Goal: Task Accomplishment & Management: Use online tool/utility

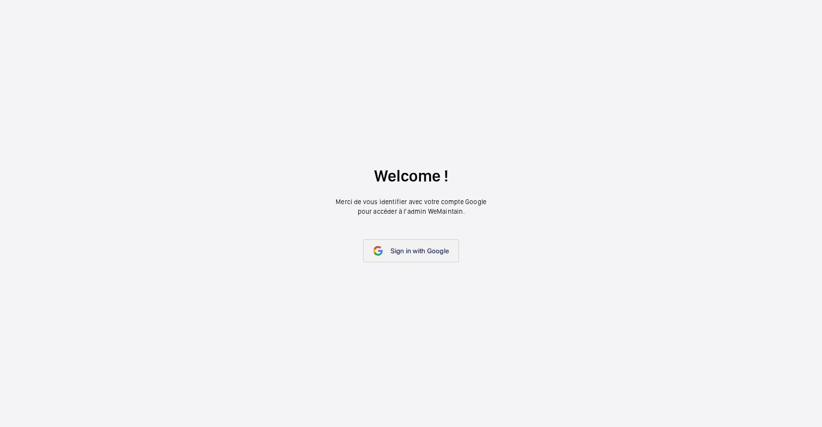
click at [369, 250] on link "Sign in with Google" at bounding box center [411, 250] width 96 height 23
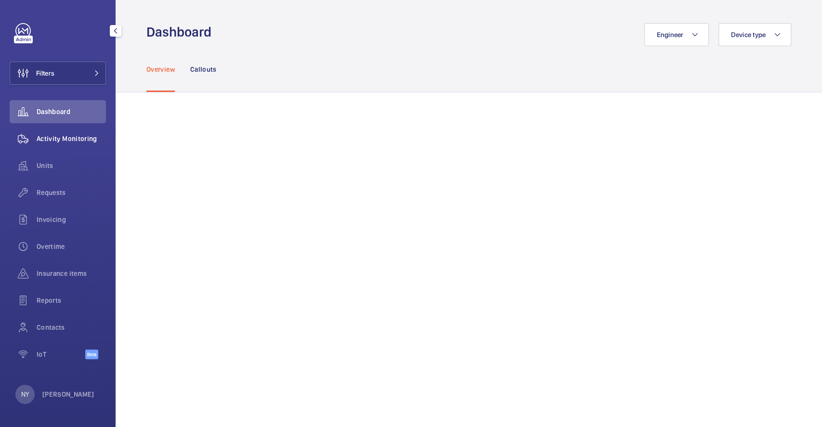
click at [81, 132] on div "Activity Monitoring" at bounding box center [58, 138] width 96 height 23
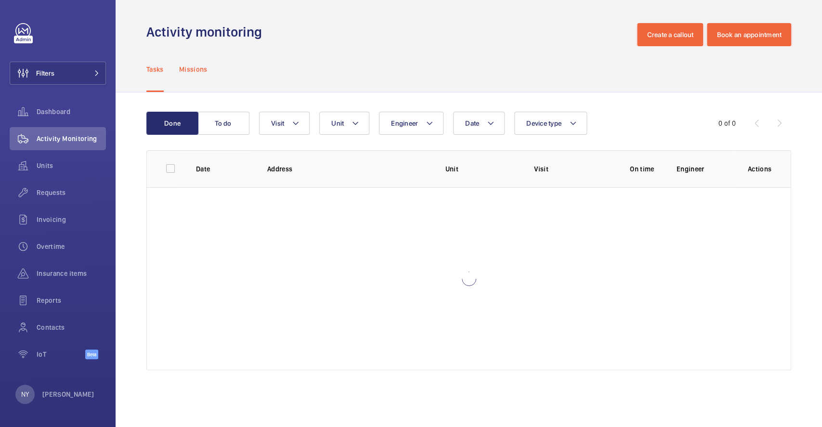
click at [195, 72] on p "Missions" at bounding box center [193, 70] width 28 height 10
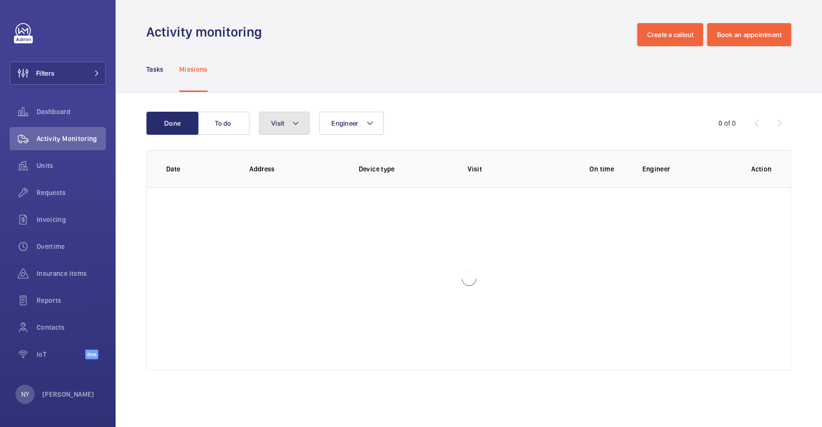
click at [262, 121] on button "Visit" at bounding box center [284, 123] width 51 height 23
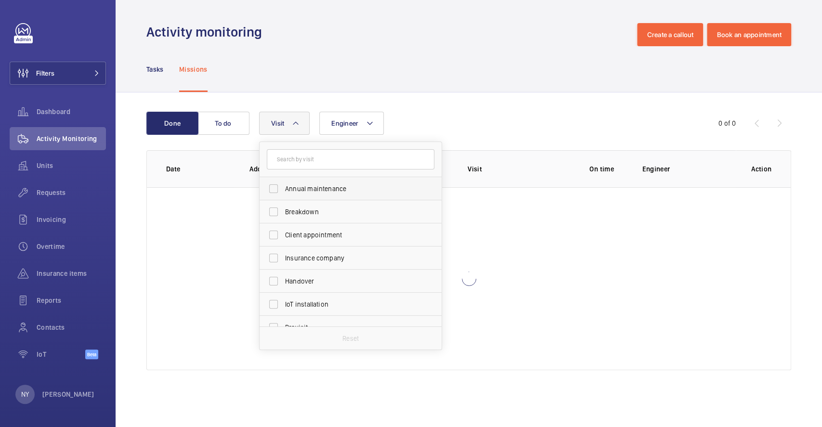
click at [325, 187] on span "Annual maintenance" at bounding box center [351, 189] width 132 height 10
click at [283, 187] on input "Annual maintenance" at bounding box center [273, 188] width 19 height 19
checkbox input "true"
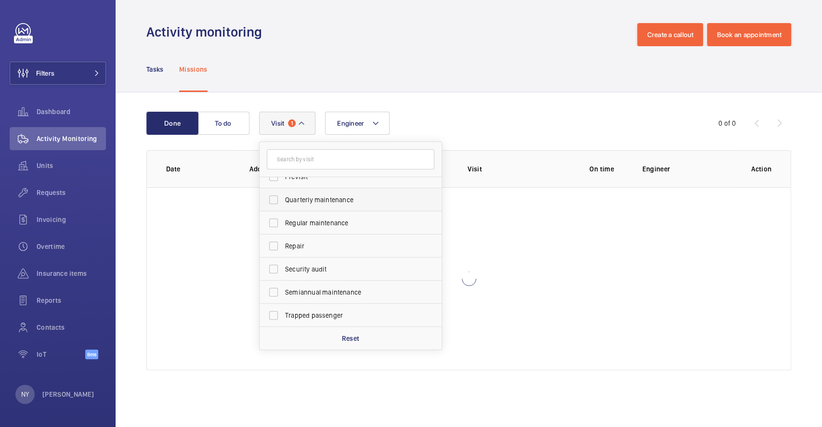
click at [301, 191] on label "Quarterly maintenance" at bounding box center [344, 199] width 168 height 23
click at [283, 191] on input "Quarterly maintenance" at bounding box center [273, 199] width 19 height 19
checkbox input "true"
click at [309, 228] on label "Regular maintenance" at bounding box center [344, 222] width 168 height 23
click at [283, 228] on input "Regular maintenance" at bounding box center [273, 222] width 19 height 19
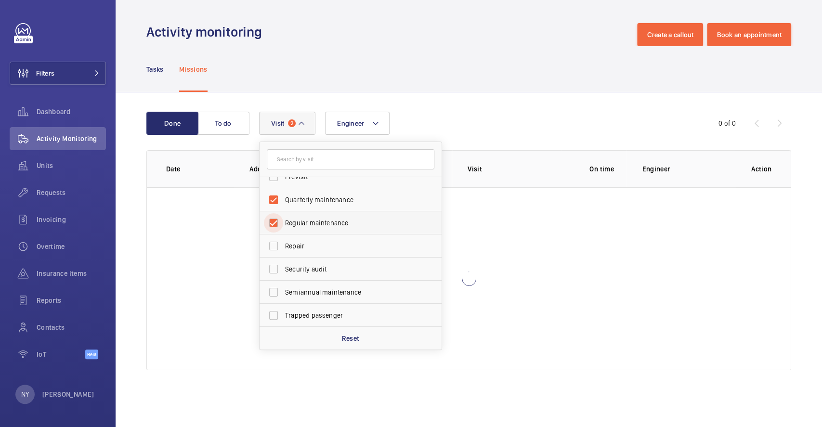
checkbox input "true"
click at [333, 300] on label "Semiannual maintenance" at bounding box center [344, 292] width 168 height 23
click at [283, 300] on input "Semiannual maintenance" at bounding box center [273, 292] width 19 height 19
checkbox input "true"
click at [496, 119] on div "Engineer Visit 4 Annual maintenance Breakdown Client appointment Insurance comp…" at bounding box center [467, 123] width 417 height 23
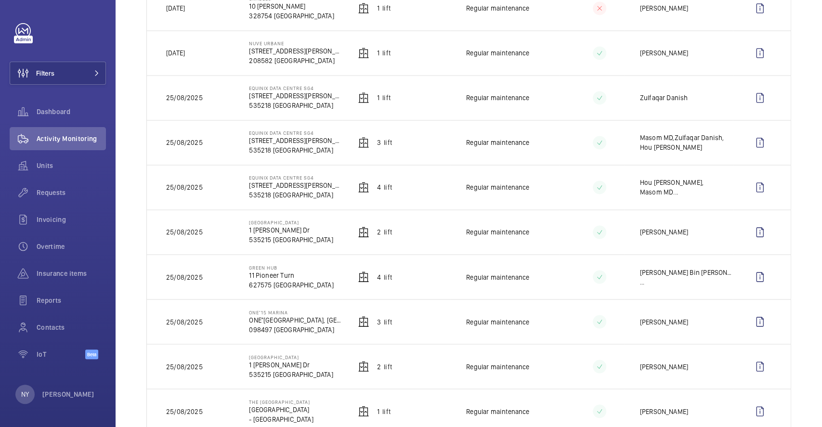
scroll to position [1132, 0]
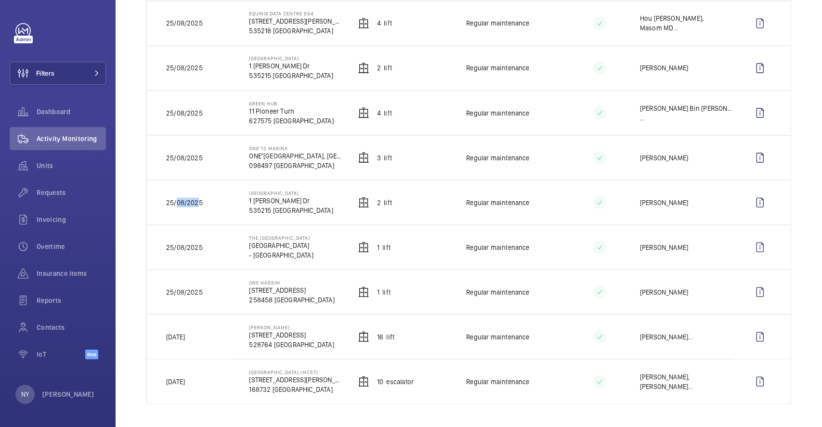
drag, startPoint x: 177, startPoint y: 200, endPoint x: 197, endPoint y: 203, distance: 19.4
click at [197, 203] on p "25/08/2025" at bounding box center [184, 202] width 37 height 10
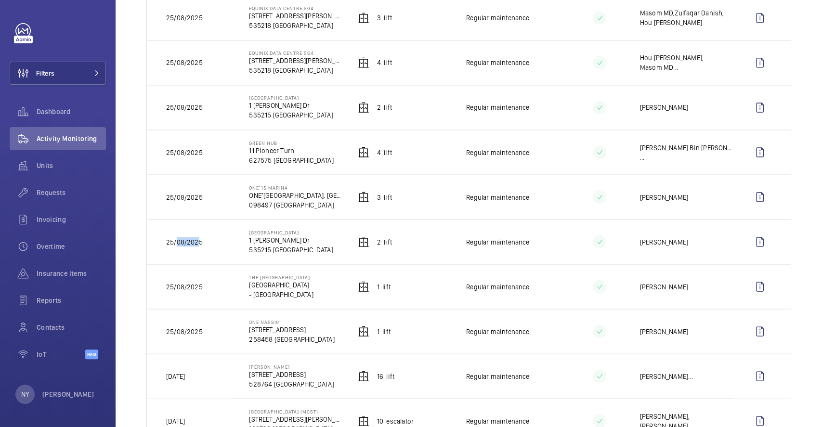
scroll to position [1068, 0]
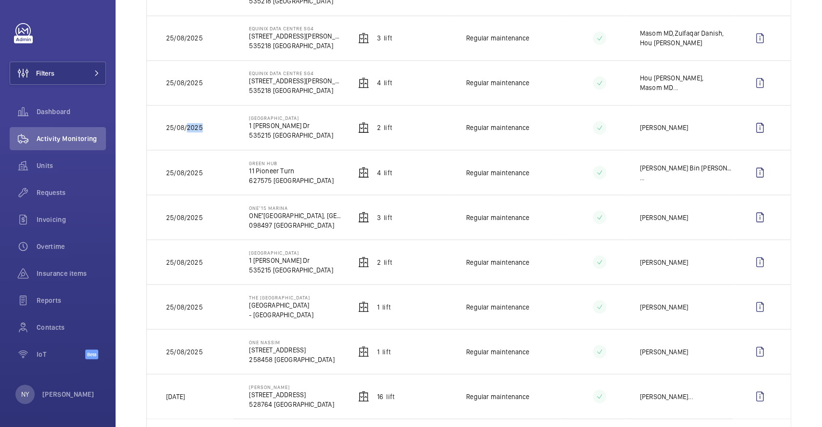
drag, startPoint x: 186, startPoint y: 133, endPoint x: 203, endPoint y: 134, distance: 16.9
click at [203, 134] on td "25/08/2025" at bounding box center [190, 127] width 87 height 45
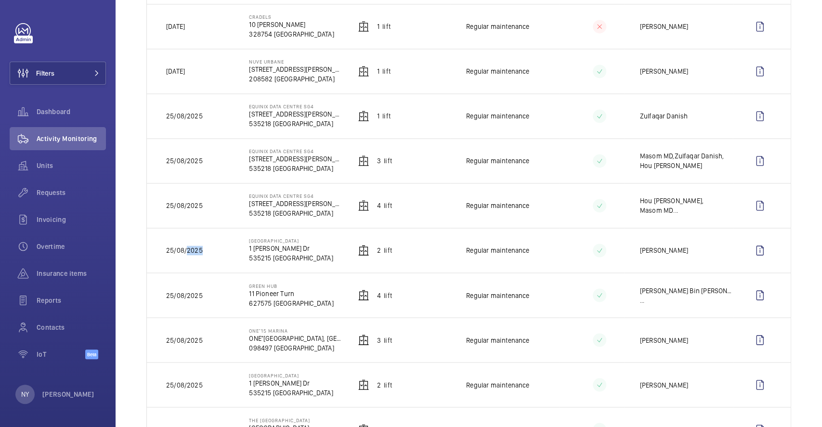
scroll to position [940, 0]
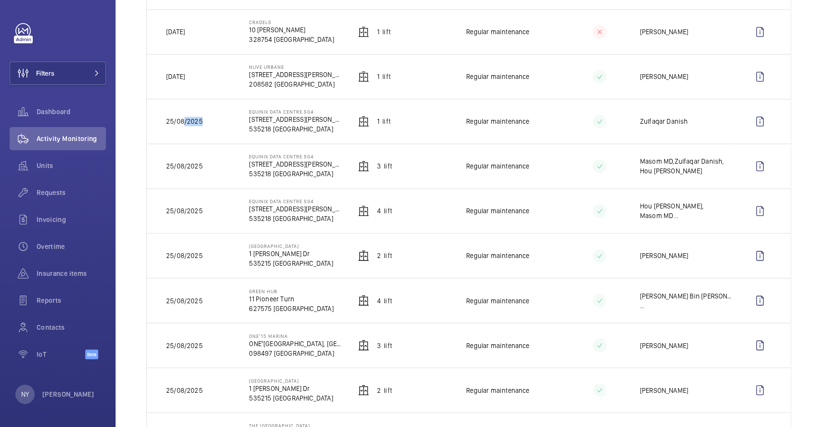
drag, startPoint x: 183, startPoint y: 122, endPoint x: 206, endPoint y: 128, distance: 24.3
click at [206, 128] on td "25/08/2025" at bounding box center [190, 121] width 87 height 45
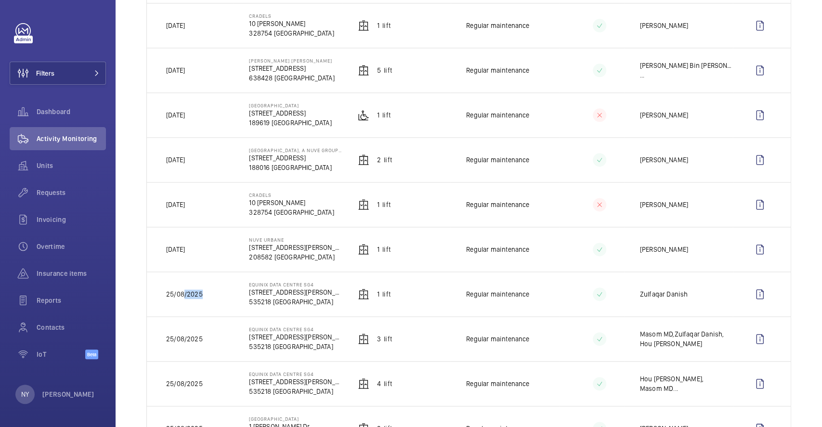
scroll to position [747, 0]
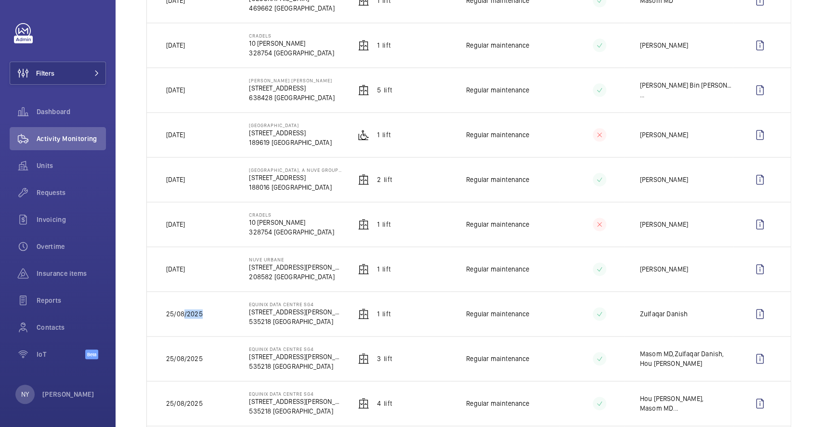
drag, startPoint x: 186, startPoint y: 182, endPoint x: 203, endPoint y: 182, distance: 16.9
click at [203, 182] on td "[DATE]" at bounding box center [190, 179] width 87 height 45
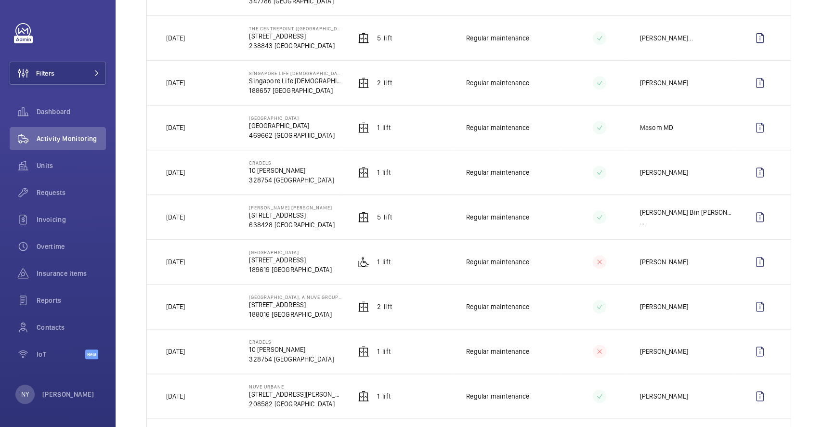
scroll to position [618, 0]
drag, startPoint x: 184, startPoint y: 178, endPoint x: 204, endPoint y: 179, distance: 20.3
click at [204, 179] on td "[DATE]" at bounding box center [190, 173] width 87 height 45
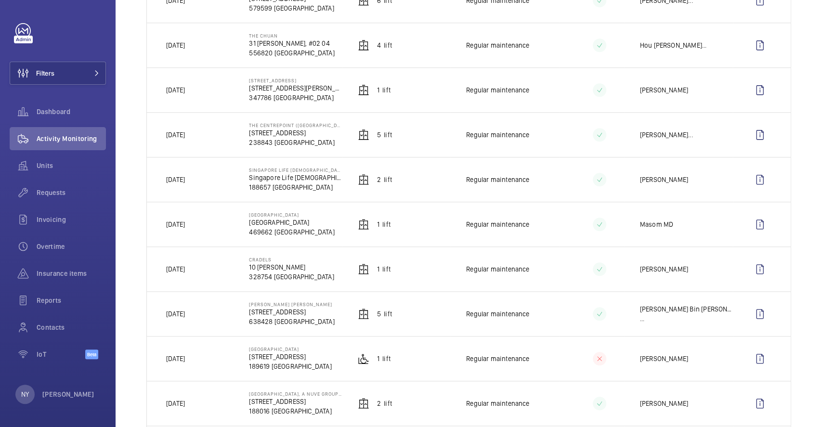
scroll to position [490, 0]
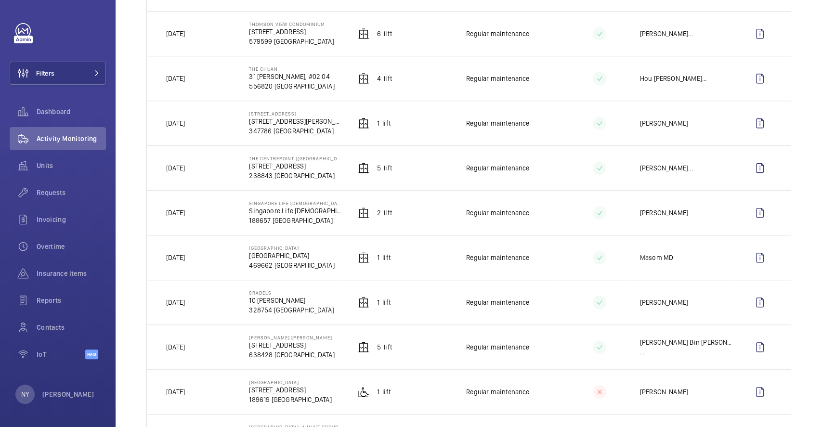
drag, startPoint x: 181, startPoint y: 170, endPoint x: 195, endPoint y: 170, distance: 14.0
click at [185, 170] on p "[DATE]" at bounding box center [175, 168] width 19 height 10
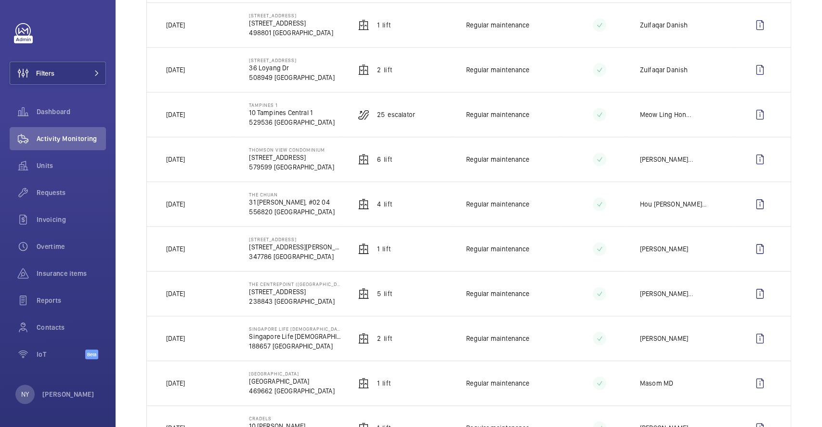
scroll to position [362, 0]
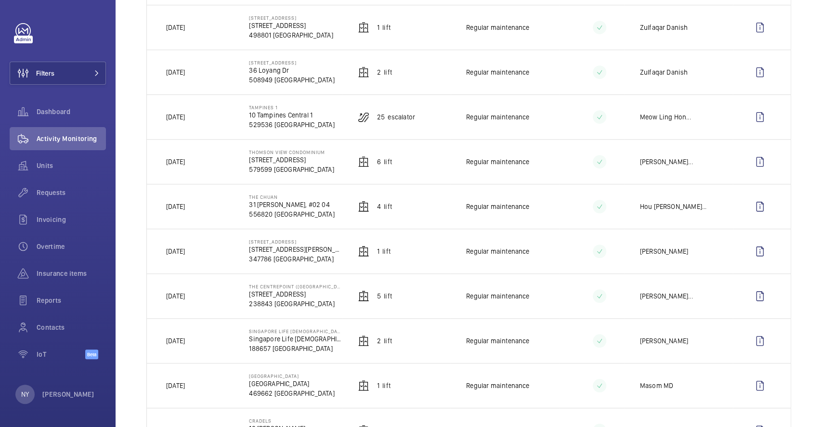
drag, startPoint x: 181, startPoint y: 205, endPoint x: 189, endPoint y: 205, distance: 8.2
click at [185, 205] on p "[DATE]" at bounding box center [175, 207] width 19 height 10
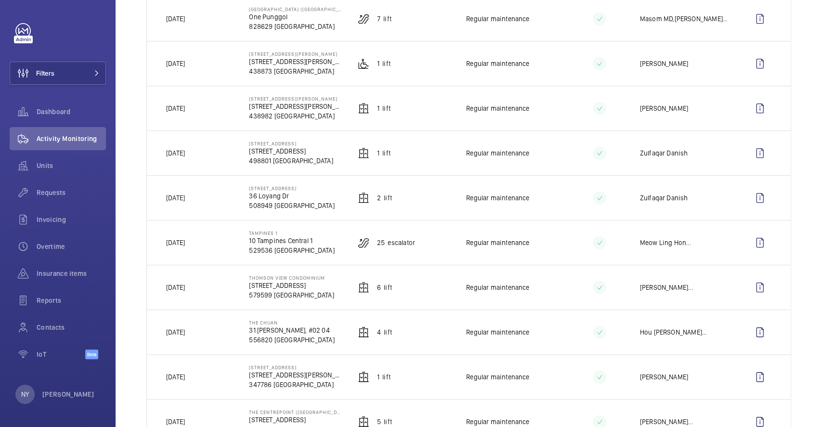
scroll to position [233, 0]
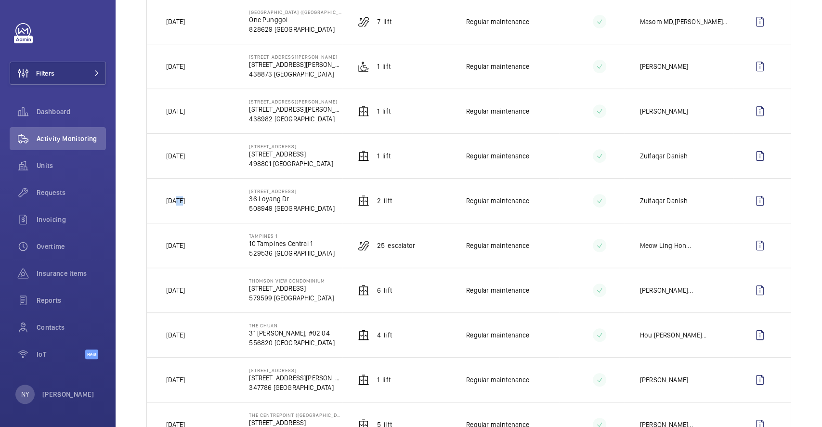
drag, startPoint x: 175, startPoint y: 198, endPoint x: 190, endPoint y: 195, distance: 15.8
click at [190, 195] on td "[DATE]" at bounding box center [190, 200] width 87 height 45
drag, startPoint x: 173, startPoint y: 67, endPoint x: 204, endPoint y: 81, distance: 33.4
click at [203, 75] on td "[DATE]" at bounding box center [190, 66] width 87 height 45
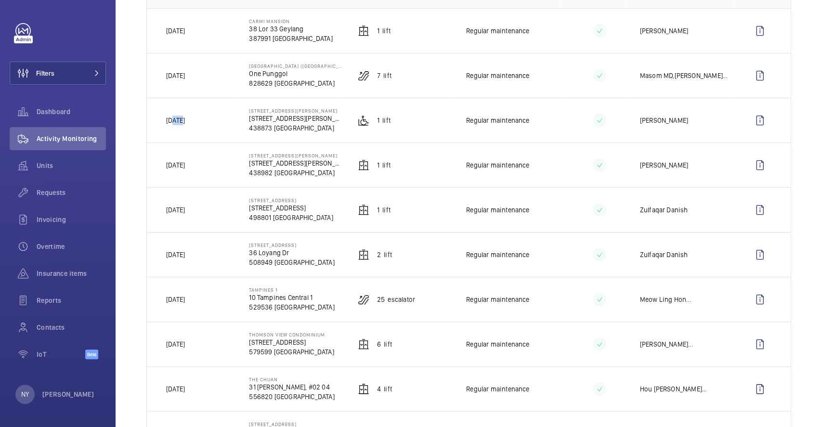
scroll to position [40, 0]
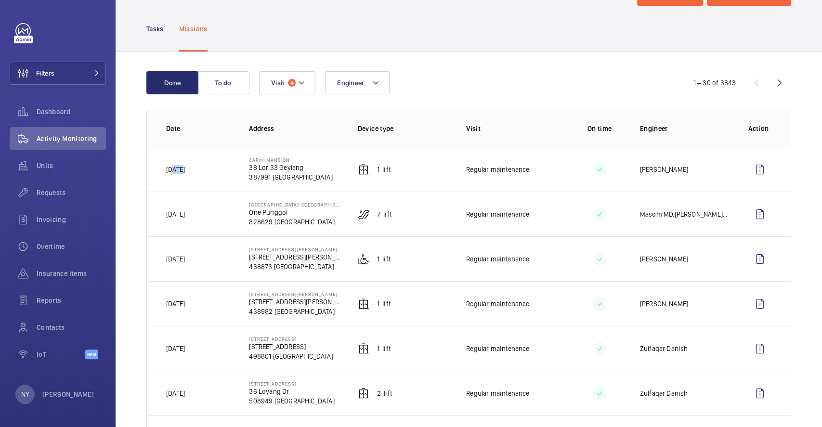
drag, startPoint x: 174, startPoint y: 170, endPoint x: 206, endPoint y: 168, distance: 32.4
click at [206, 168] on td "[DATE]" at bounding box center [190, 169] width 87 height 45
click at [69, 392] on p "[PERSON_NAME]" at bounding box center [68, 395] width 52 height 10
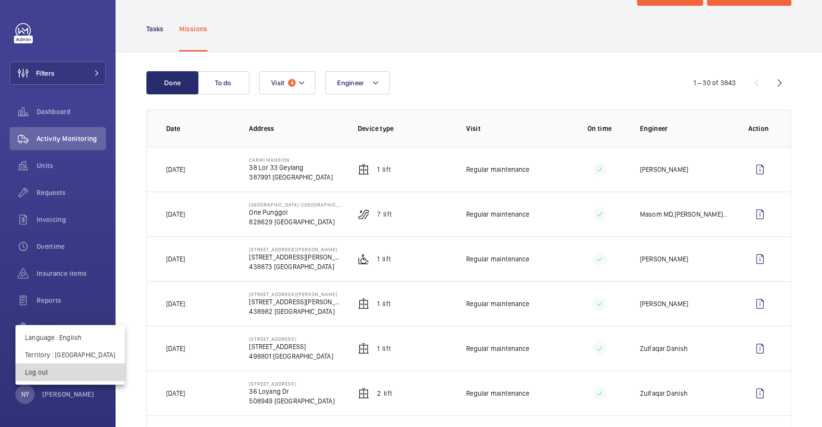
click at [71, 378] on button "Log out" at bounding box center [69, 372] width 109 height 17
